Goal: Task Accomplishment & Management: Use online tool/utility

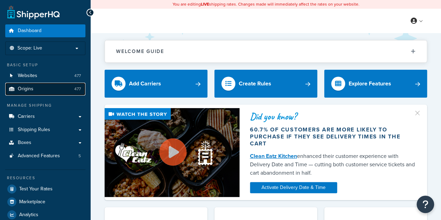
click at [29, 86] on span "Origins" at bounding box center [26, 89] width 16 height 6
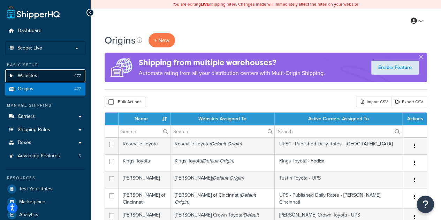
click at [37, 76] on link "Websites 477" at bounding box center [45, 75] width 80 height 13
click at [22, 73] on span "Websites" at bounding box center [28, 76] width 20 height 6
click at [36, 77] on span "Websites" at bounding box center [28, 76] width 20 height 6
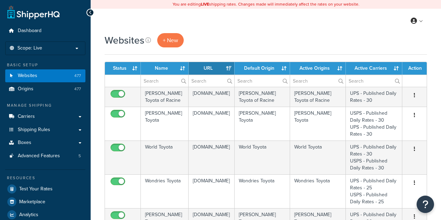
select select "15"
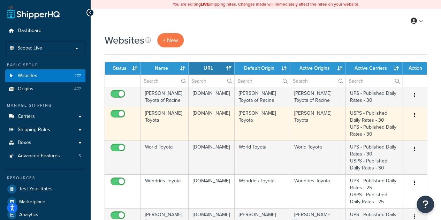
click at [166, 113] on td "[PERSON_NAME] Toyota" at bounding box center [165, 124] width 48 height 34
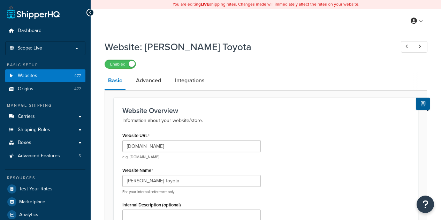
select select "106602"
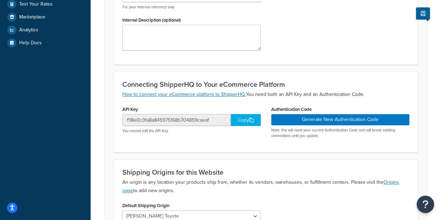
scroll to position [62, 0]
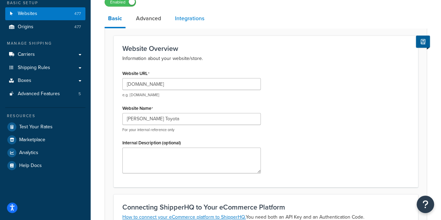
click at [192, 20] on link "Integrations" at bounding box center [189, 18] width 36 height 17
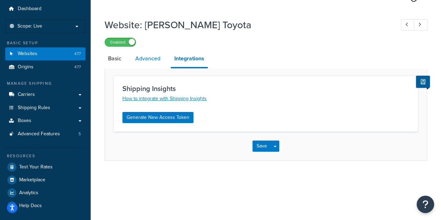
click at [149, 52] on link "Advanced" at bounding box center [148, 58] width 32 height 17
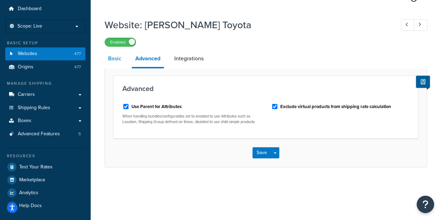
click at [111, 59] on link "Basic" at bounding box center [114, 58] width 20 height 17
select select "106602"
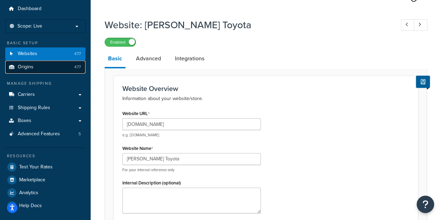
click at [33, 68] on link "Origins 477" at bounding box center [45, 67] width 80 height 13
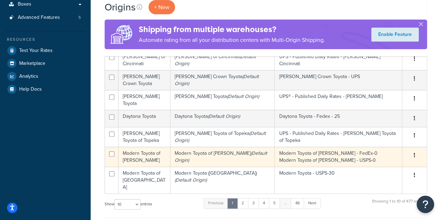
scroll to position [174, 0]
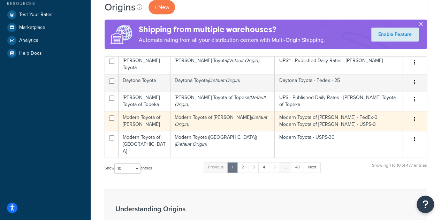
click at [145, 113] on td "Modern Toyota of Boone" at bounding box center [144, 121] width 52 height 20
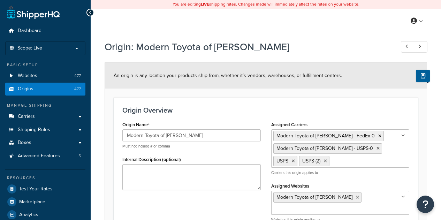
select select "33"
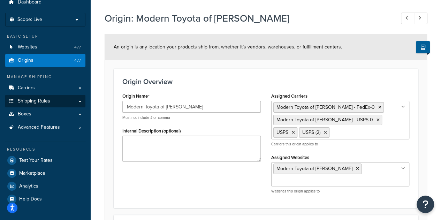
scroll to position [27, 0]
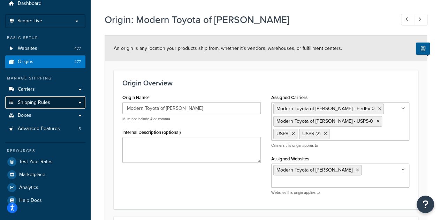
click at [37, 100] on span "Shipping Rules" at bounding box center [34, 103] width 32 height 6
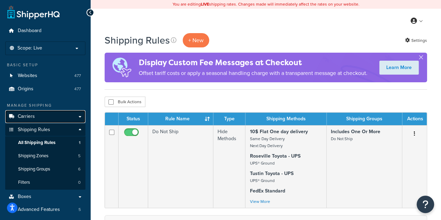
click at [28, 118] on span "Carriers" at bounding box center [26, 117] width 17 height 6
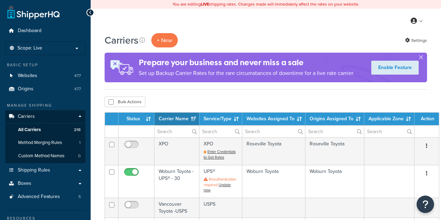
select select "15"
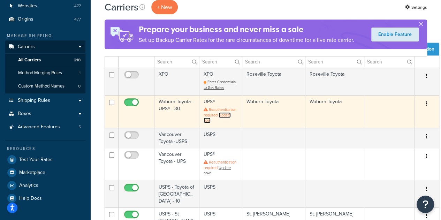
click at [225, 115] on link "Update now" at bounding box center [216, 117] width 27 height 11
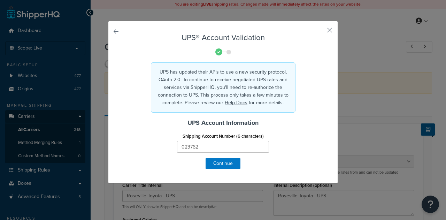
select select "ups"
click at [224, 161] on button "Continue" at bounding box center [222, 163] width 35 height 11
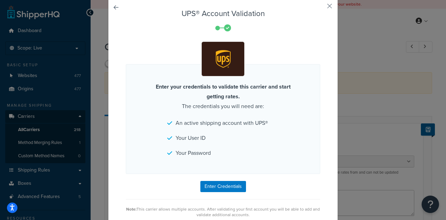
scroll to position [35, 0]
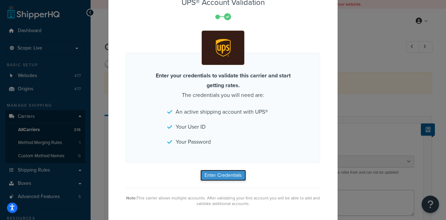
click at [224, 175] on button "Enter Credentials" at bounding box center [223, 175] width 46 height 11
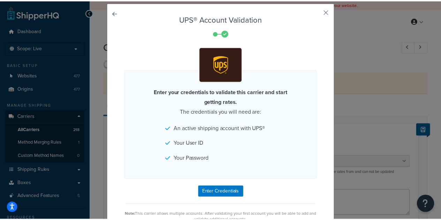
scroll to position [0, 0]
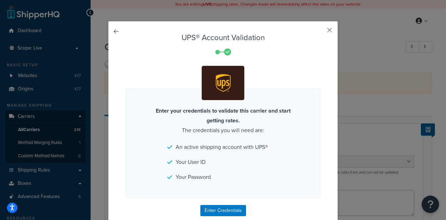
click at [320, 32] on button "button" at bounding box center [319, 33] width 2 height 2
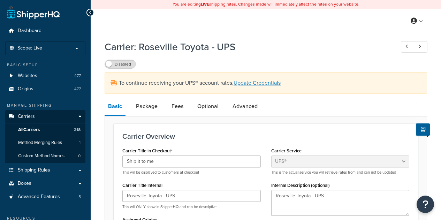
select select "ups"
